Goal: Find specific page/section: Find specific page/section

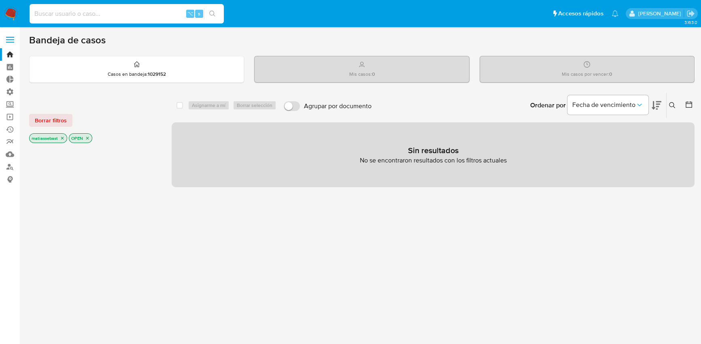
click at [120, 18] on input at bounding box center [127, 14] width 194 height 11
paste input "2915721197"
type input "2915721197"
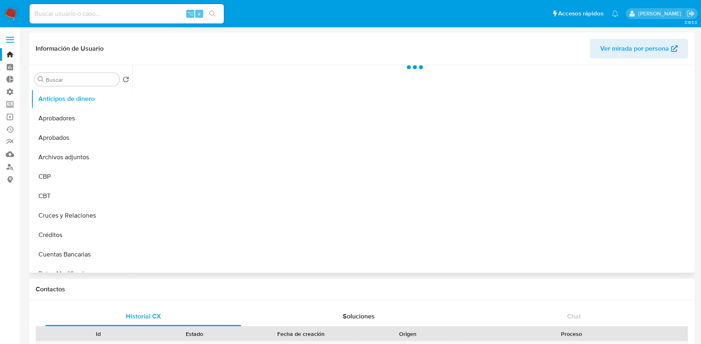
select select "10"
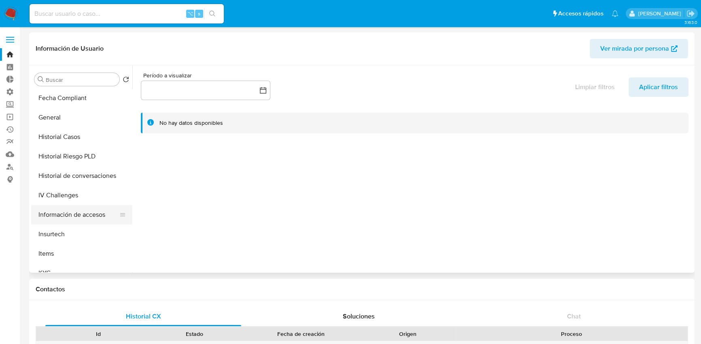
scroll to position [276, 0]
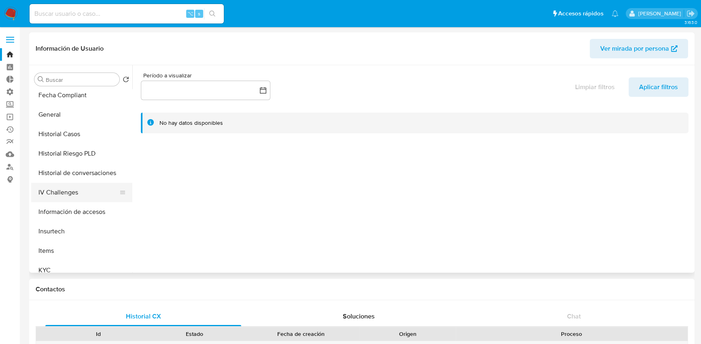
click at [78, 194] on button "IV Challenges" at bounding box center [78, 192] width 95 height 19
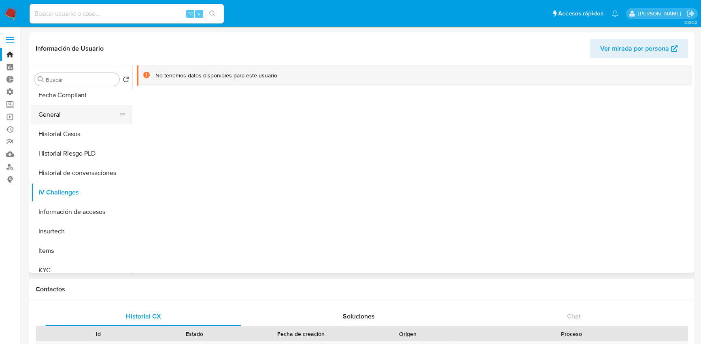
click at [71, 118] on button "General" at bounding box center [78, 114] width 95 height 19
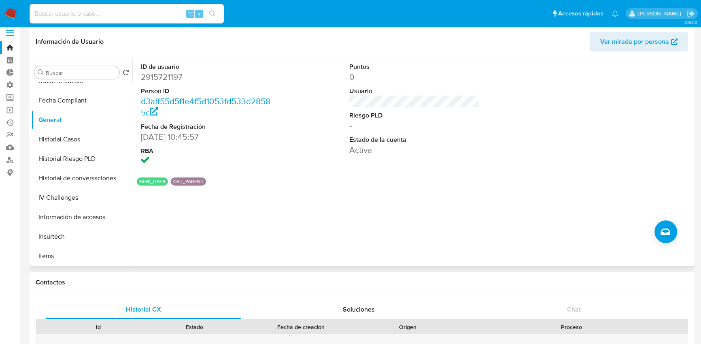
scroll to position [0, 0]
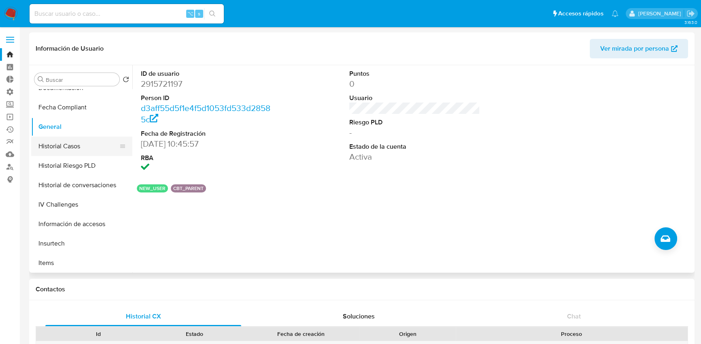
click at [66, 149] on button "Historial Casos" at bounding box center [78, 145] width 95 height 19
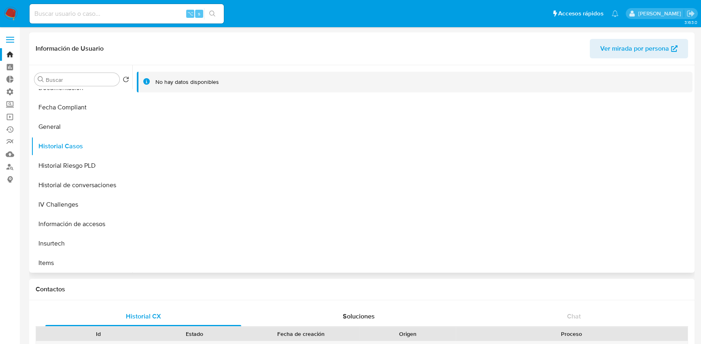
click at [659, 54] on span "Ver mirada por persona" at bounding box center [634, 48] width 69 height 19
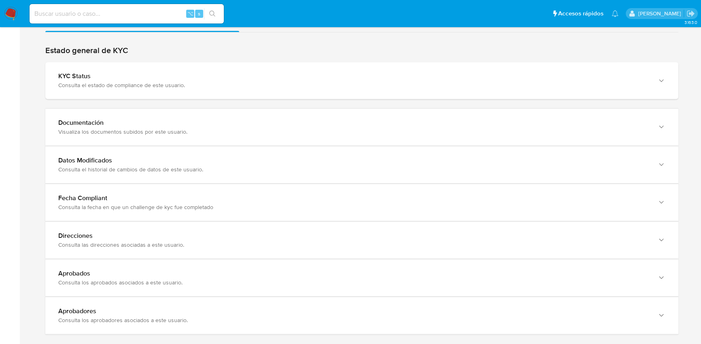
scroll to position [697, 0]
